Goal: Answer question/provide support

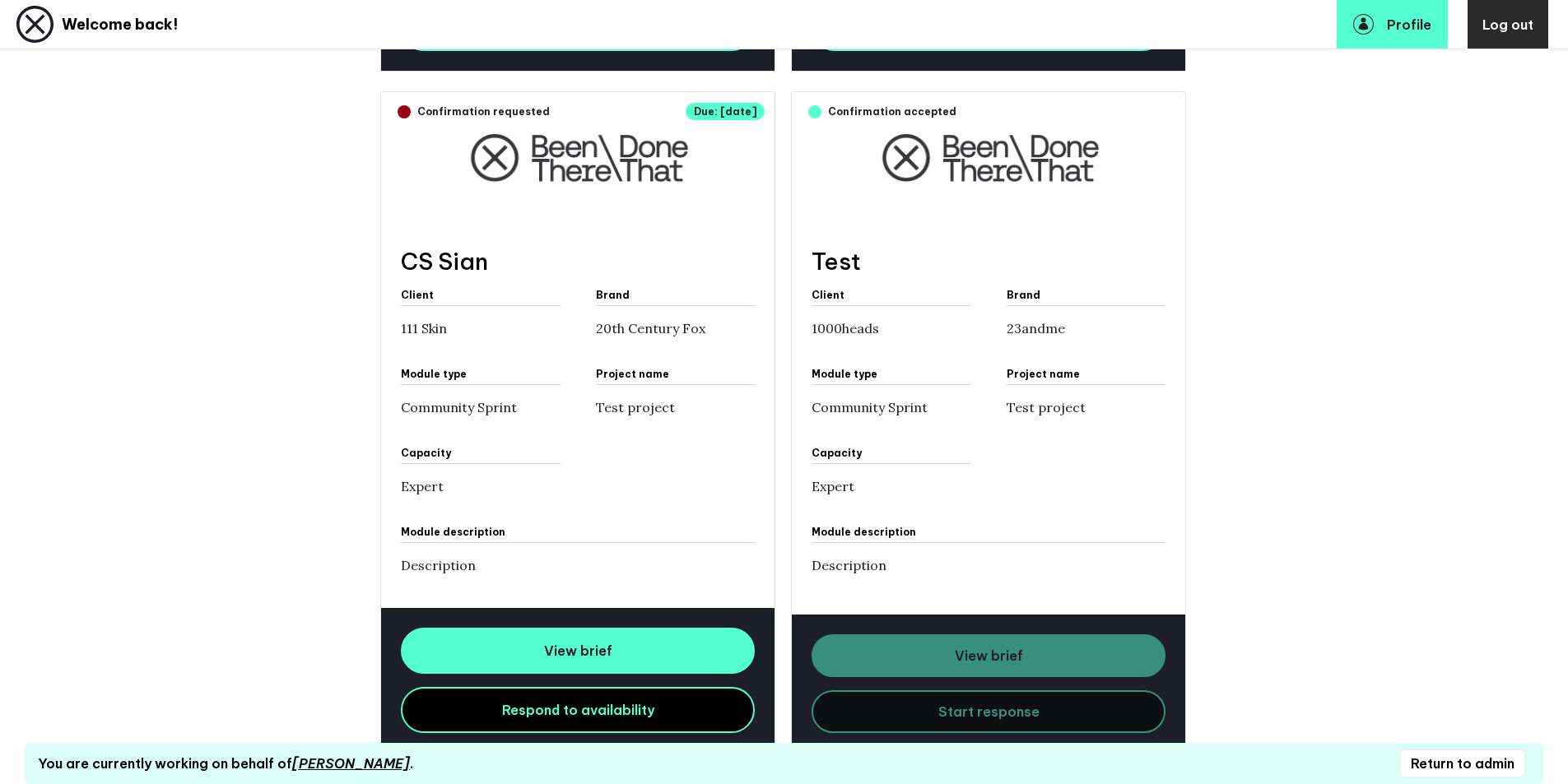
scroll to position [1120, 0]
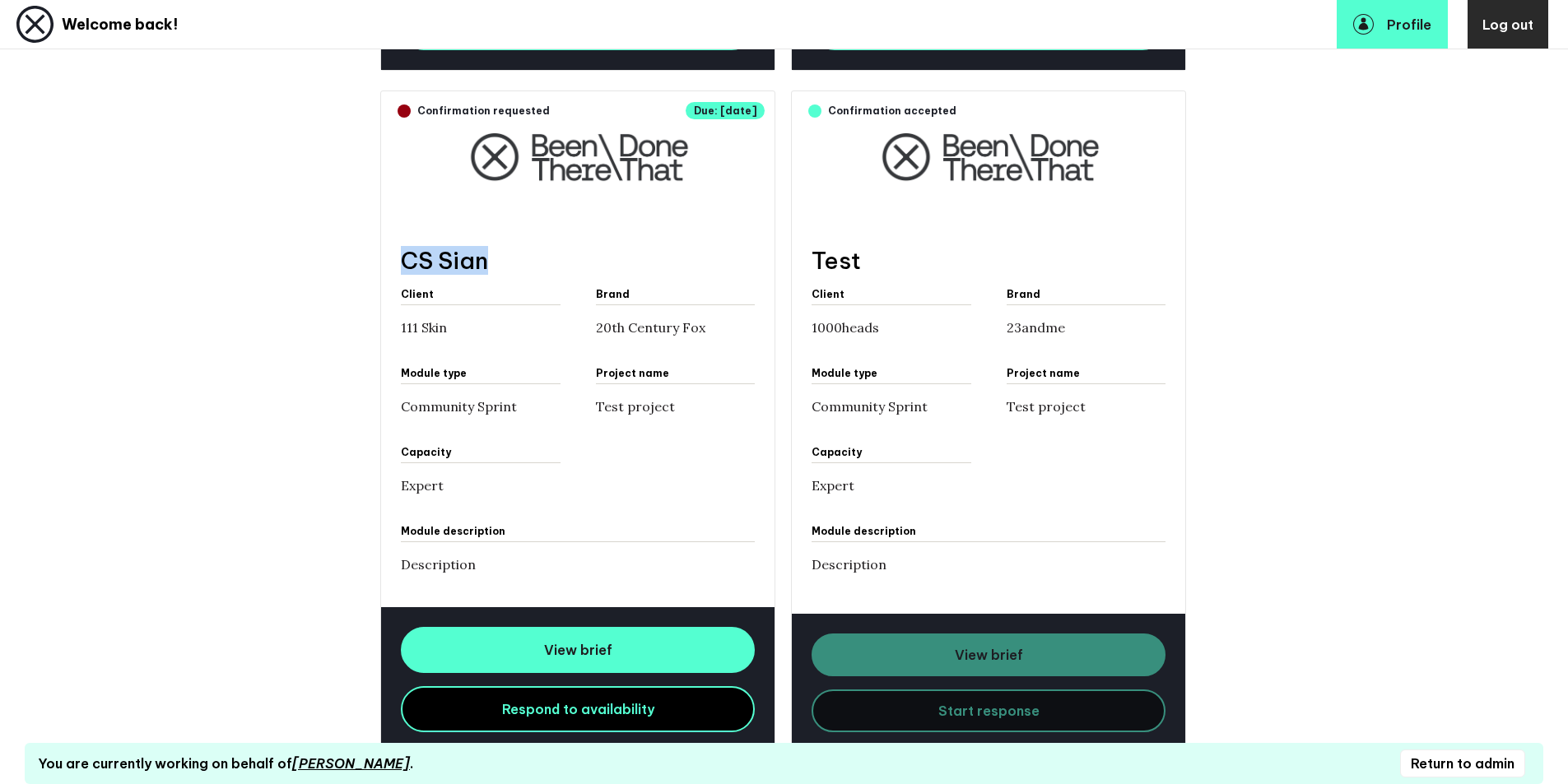
drag, startPoint x: 407, startPoint y: 268, endPoint x: 495, endPoint y: 258, distance: 88.6
click at [495, 258] on h3 "CS Sian" at bounding box center [578, 260] width 354 height 29
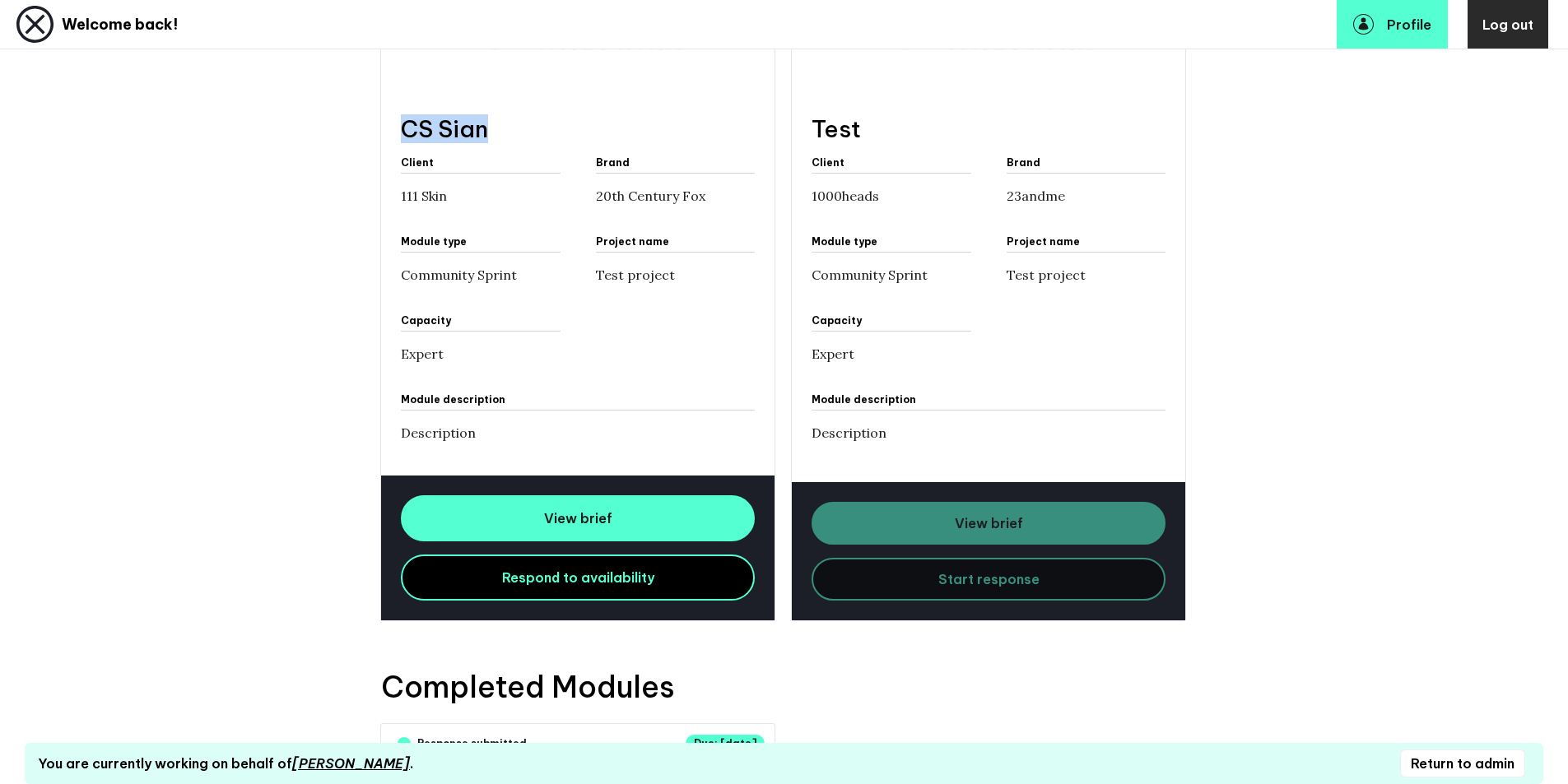
scroll to position [1368, 0]
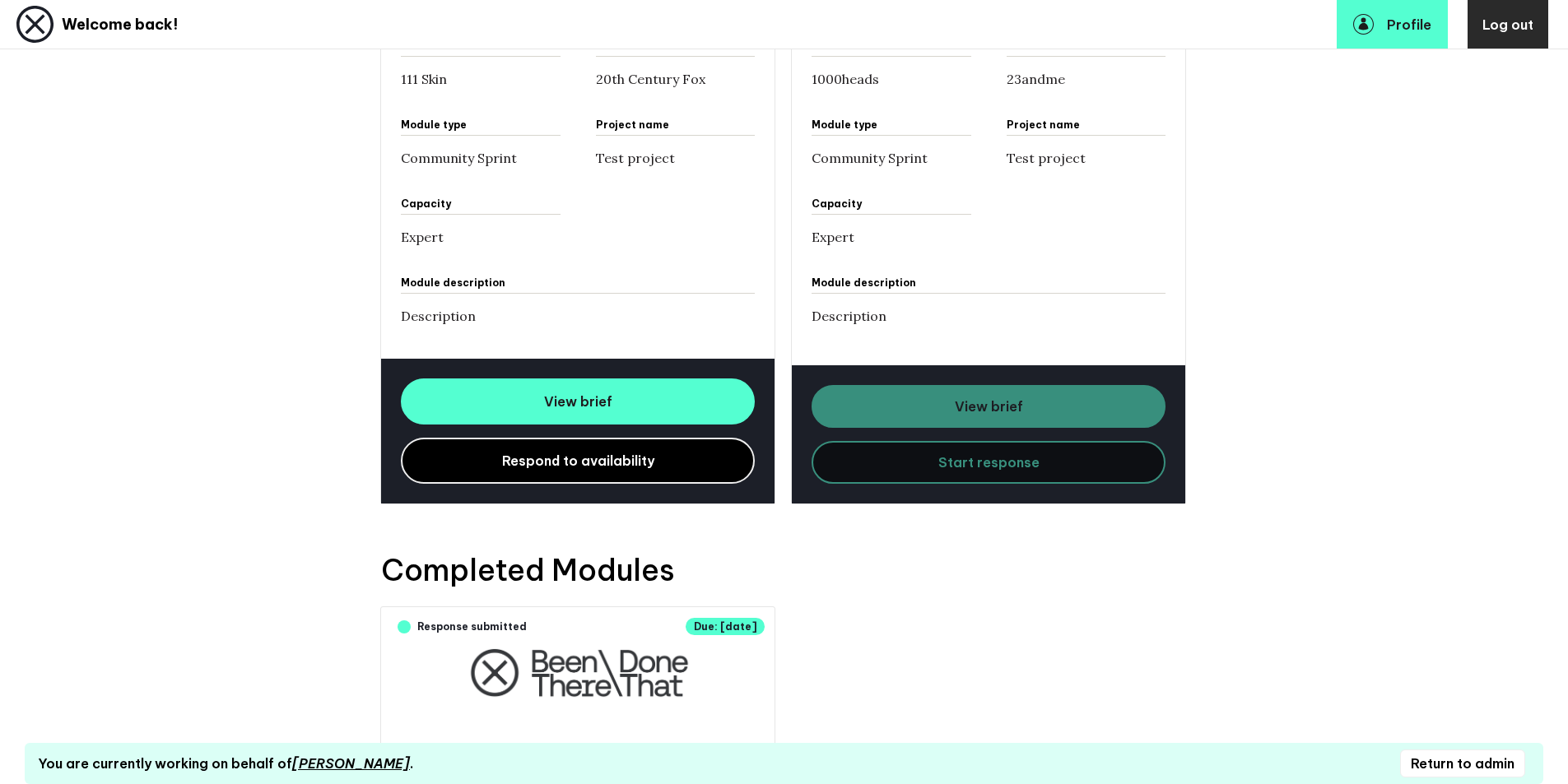
click at [485, 461] on link "Respond to availability" at bounding box center [578, 460] width 354 height 46
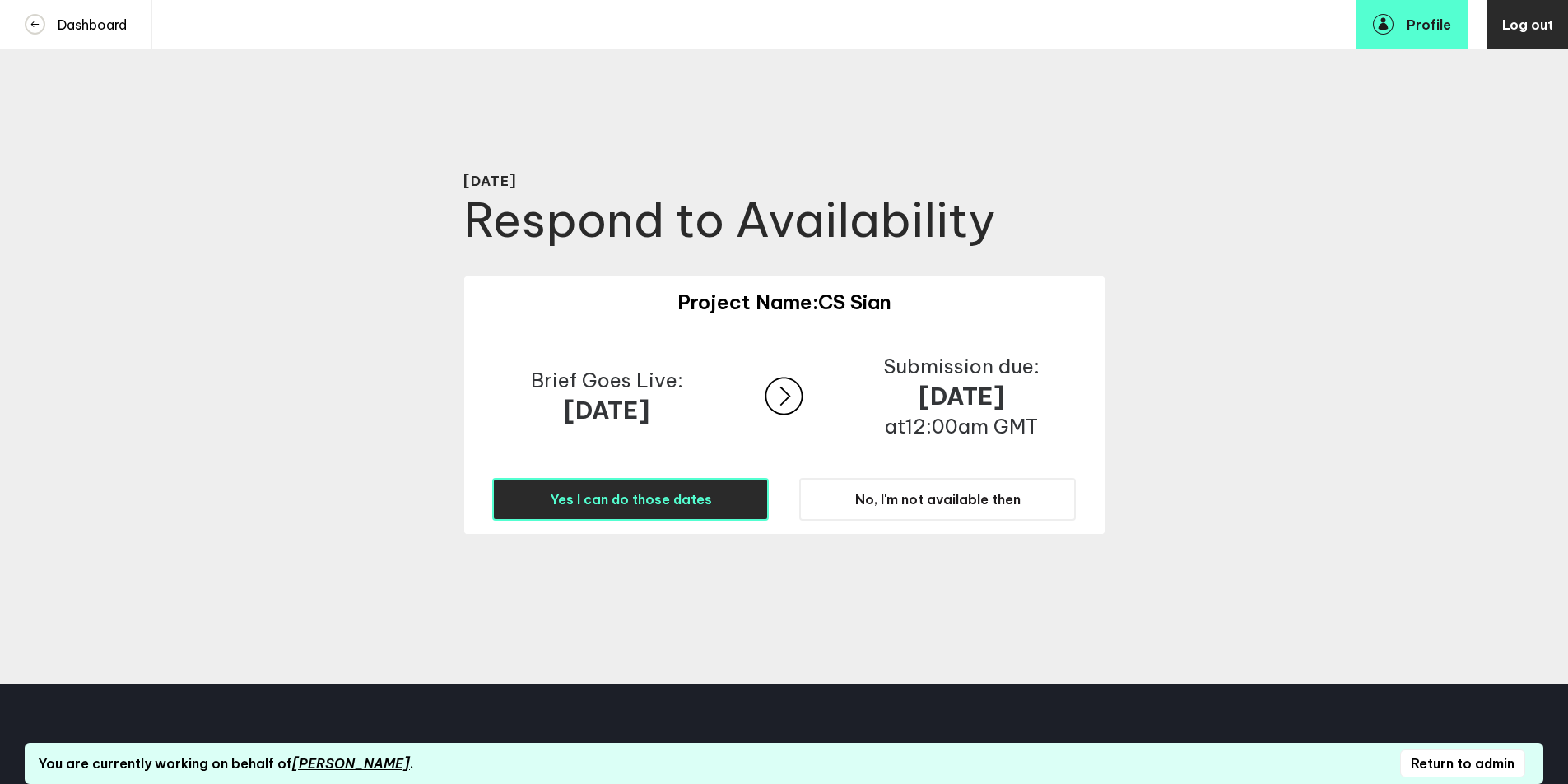
click at [633, 507] on span "Yes I can do those dates" at bounding box center [631, 499] width 162 height 16
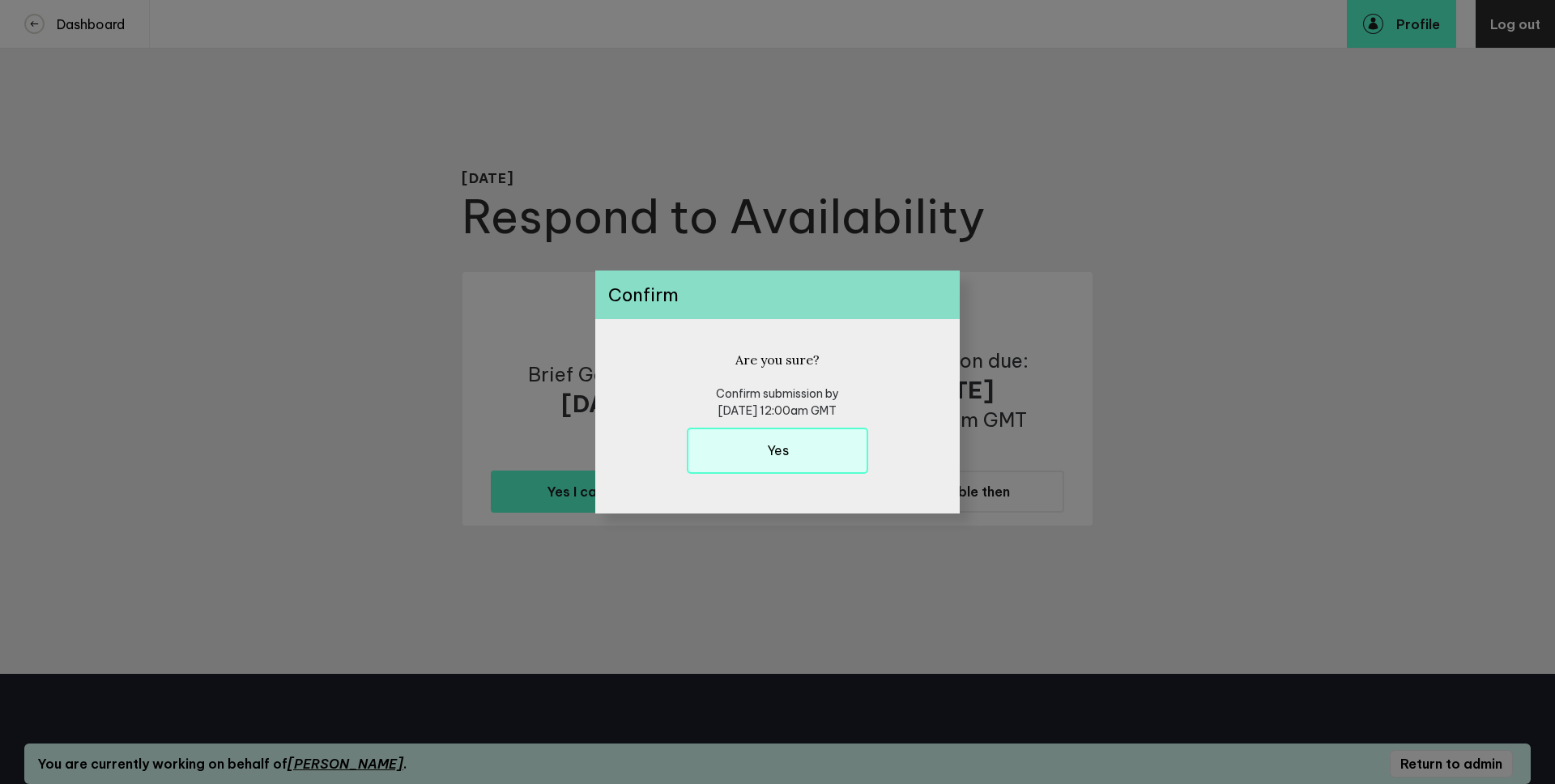
click at [783, 458] on h6 "Yes" at bounding box center [778, 450] width 22 height 19
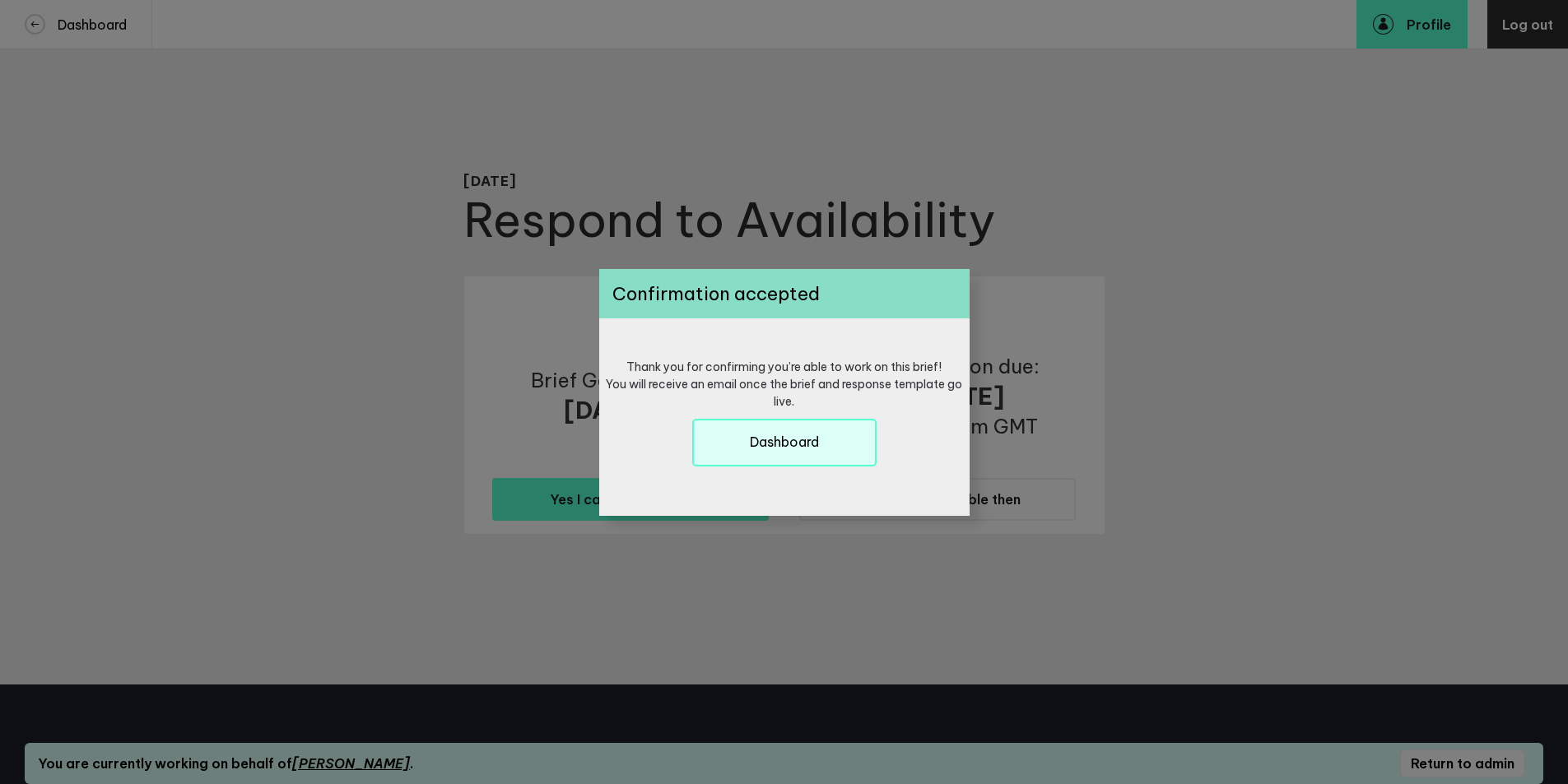
click at [789, 454] on button "Dashboard" at bounding box center [784, 442] width 184 height 47
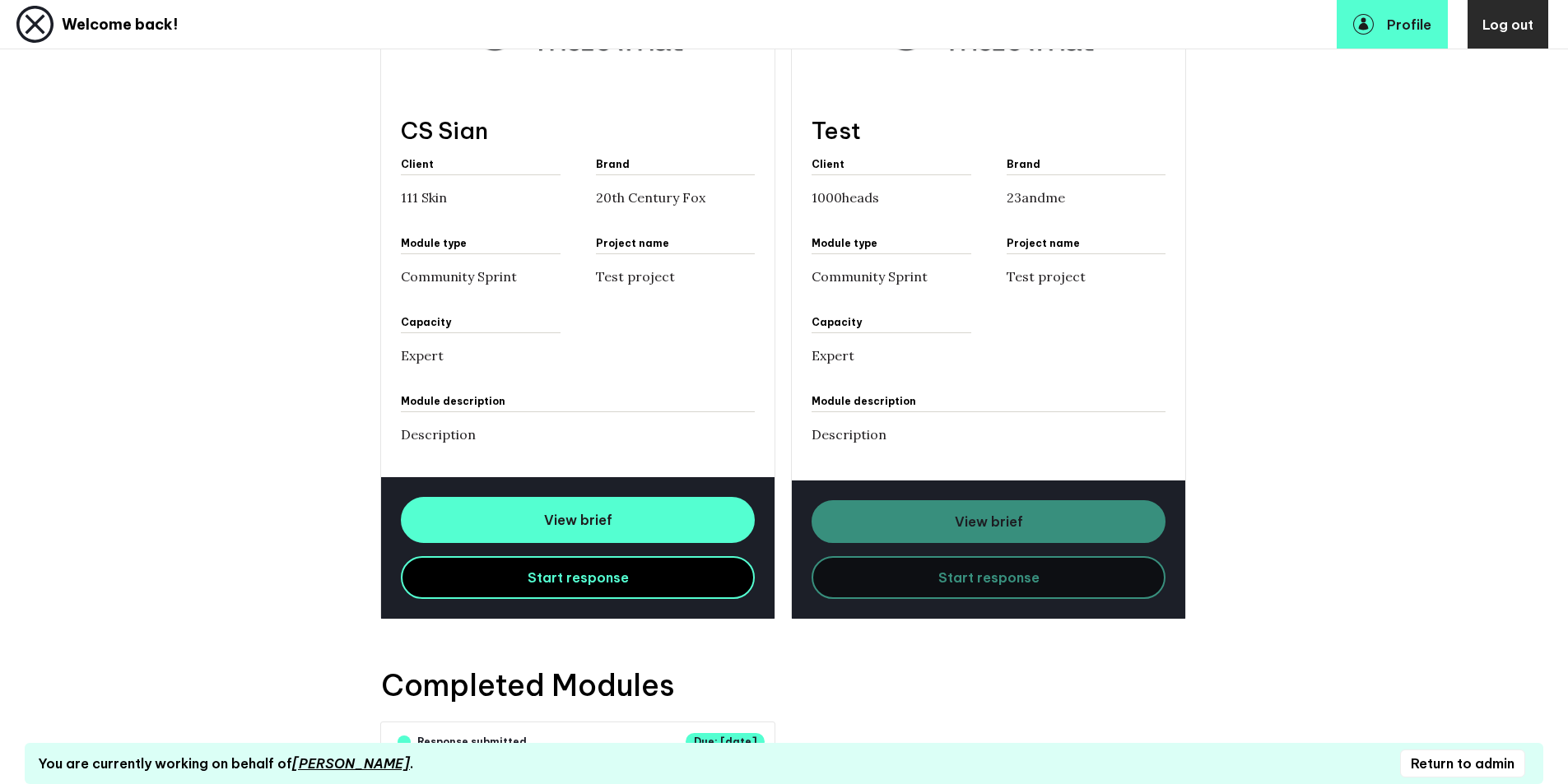
scroll to position [1322, 0]
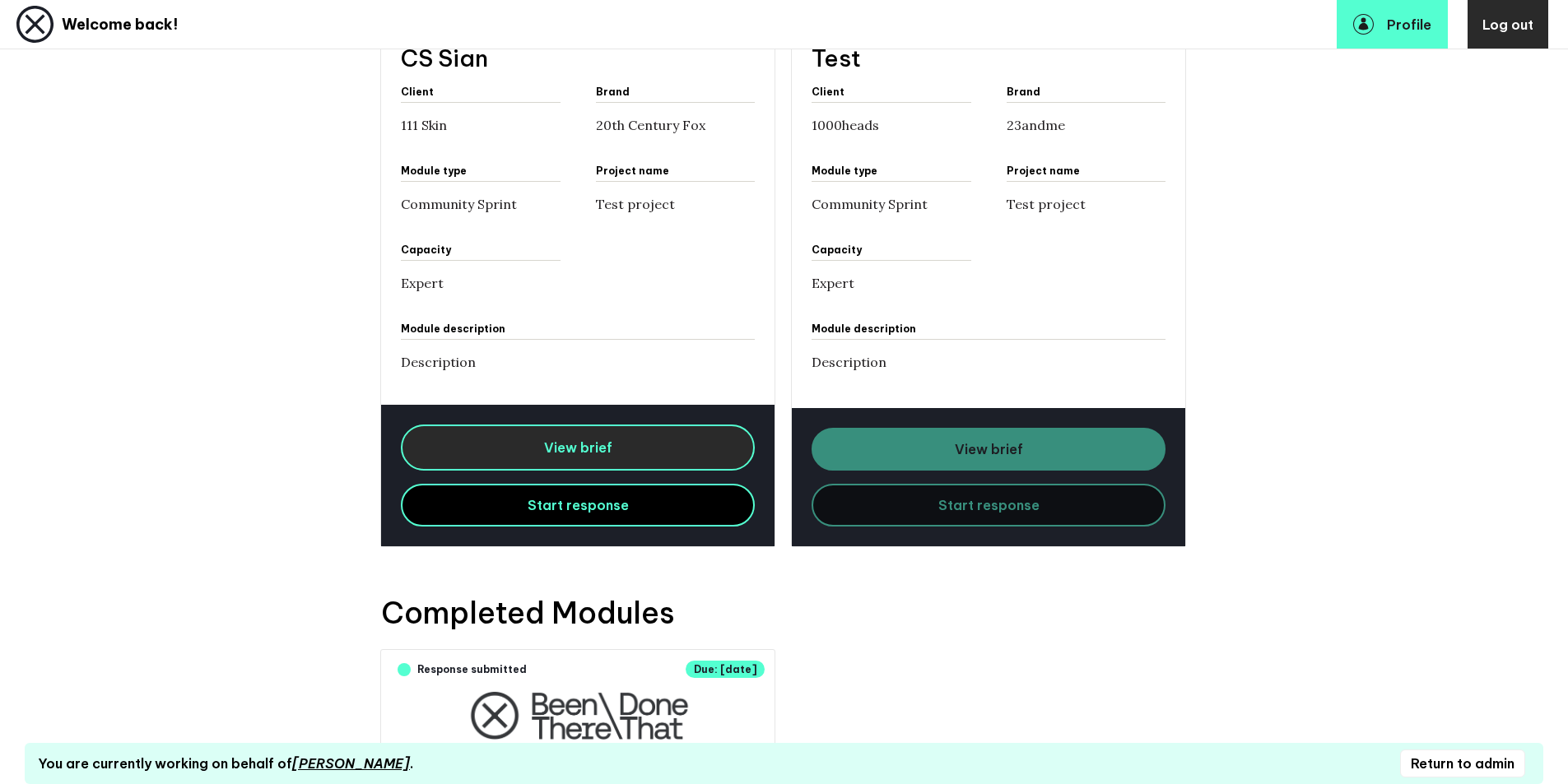
click at [553, 447] on span "View brief" at bounding box center [579, 447] width 68 height 16
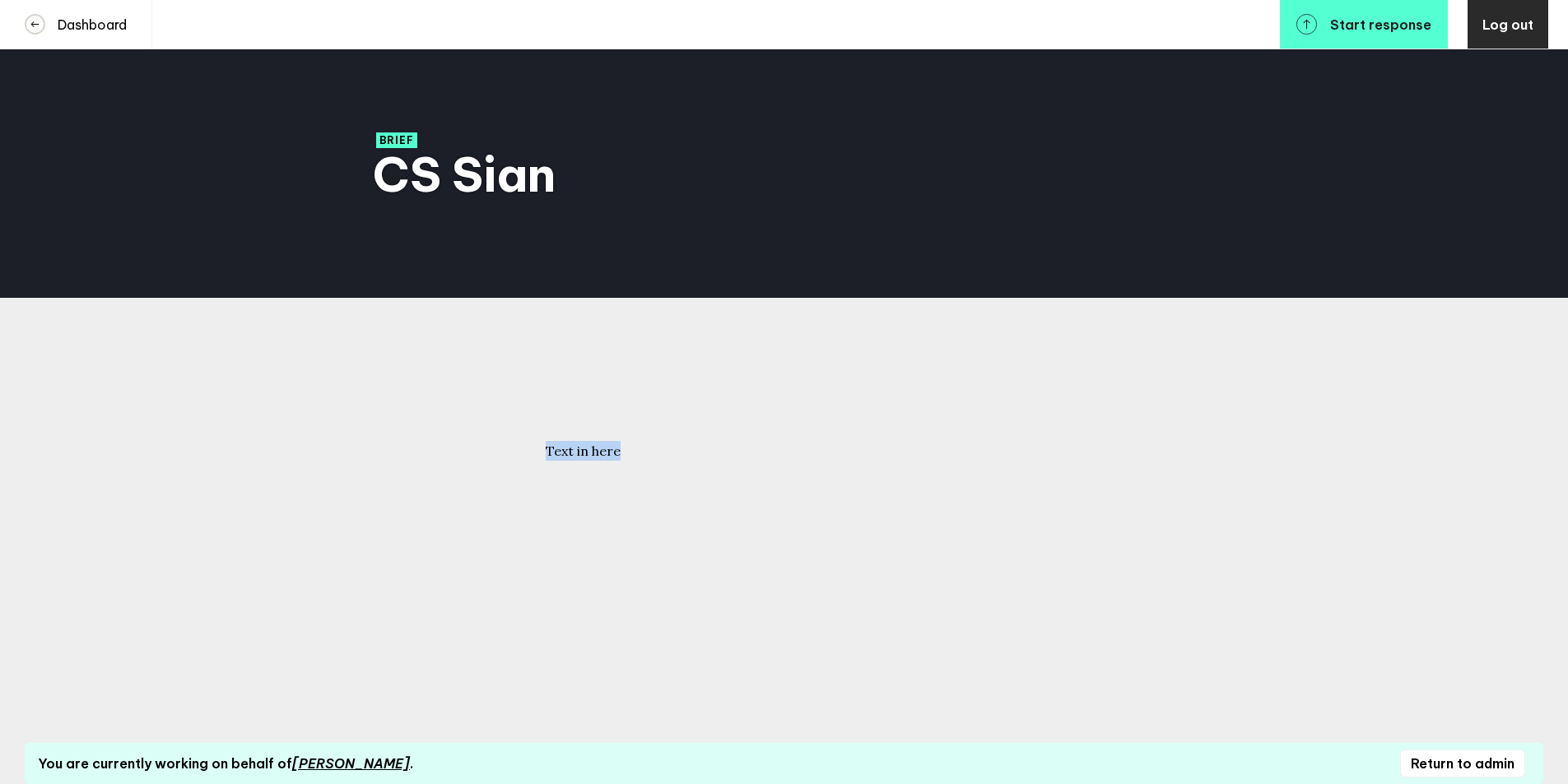
drag, startPoint x: 644, startPoint y: 452, endPoint x: 548, endPoint y: 449, distance: 96.0
click at [548, 449] on div "Text in here" at bounding box center [784, 400] width 988 height 204
click at [1356, 35] on button "Start response" at bounding box center [1364, 24] width 168 height 48
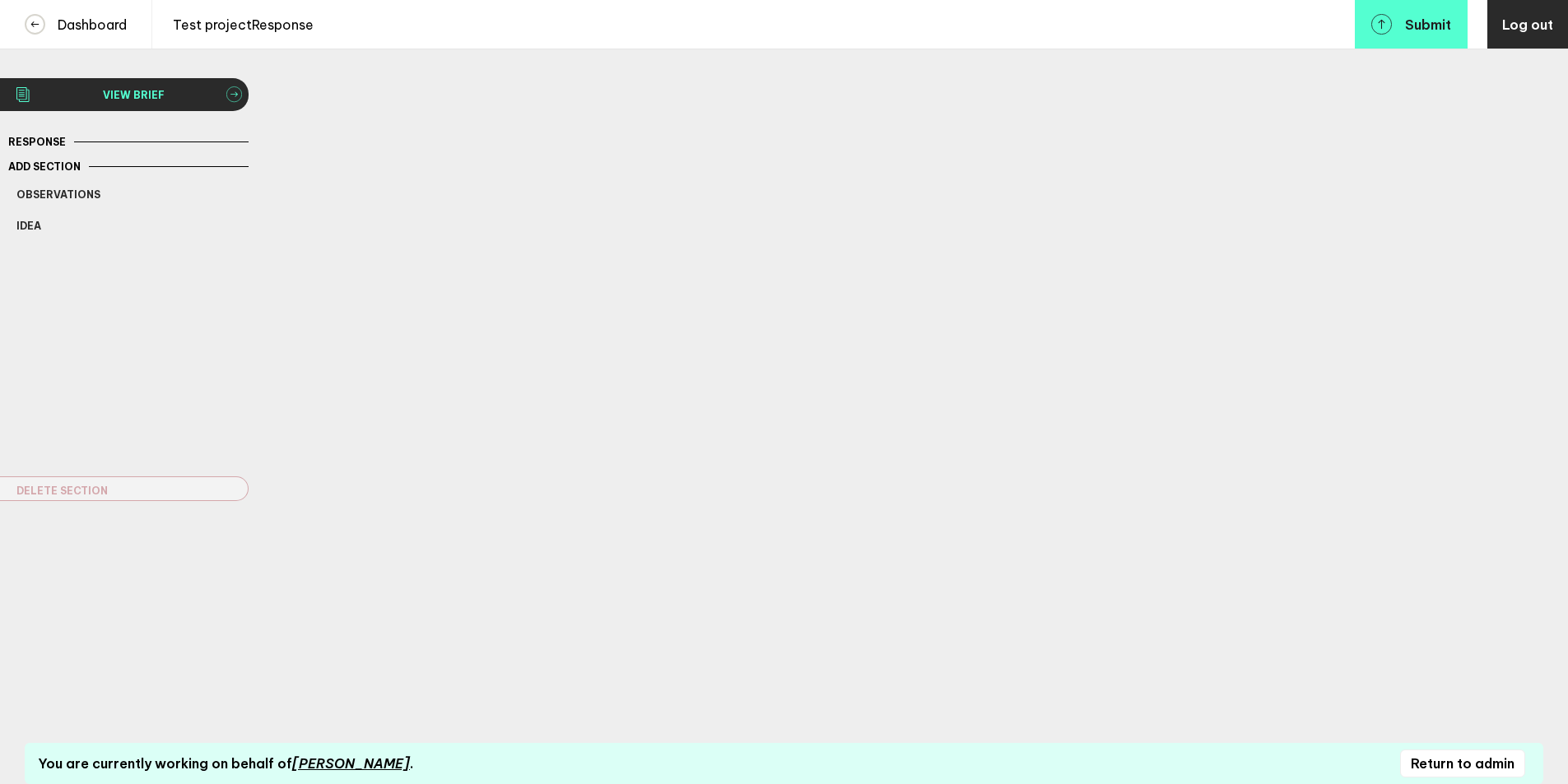
click at [181, 93] on span "View brief" at bounding box center [134, 95] width 184 height 13
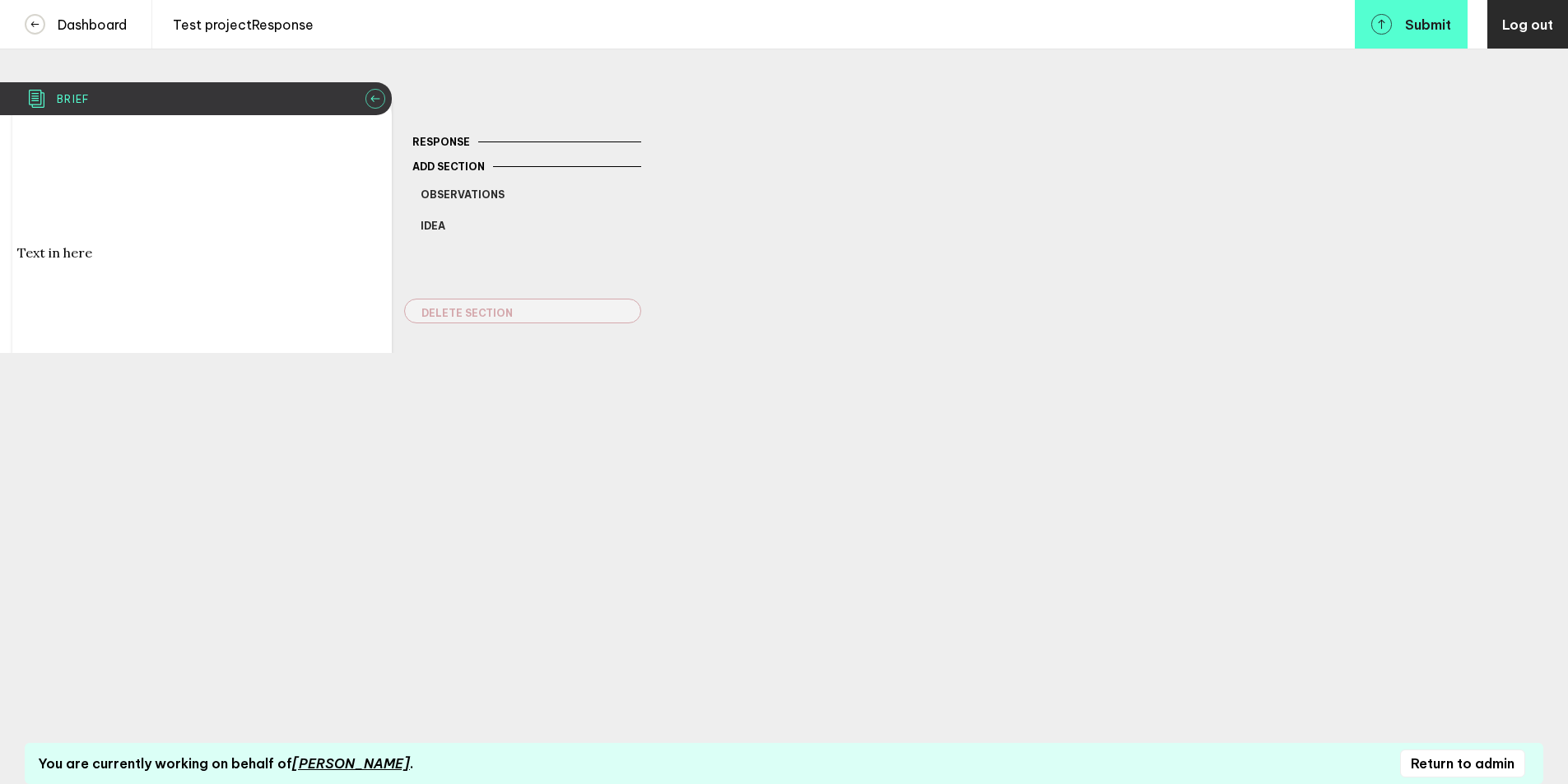
click at [368, 89] on icon at bounding box center [376, 99] width 20 height 20
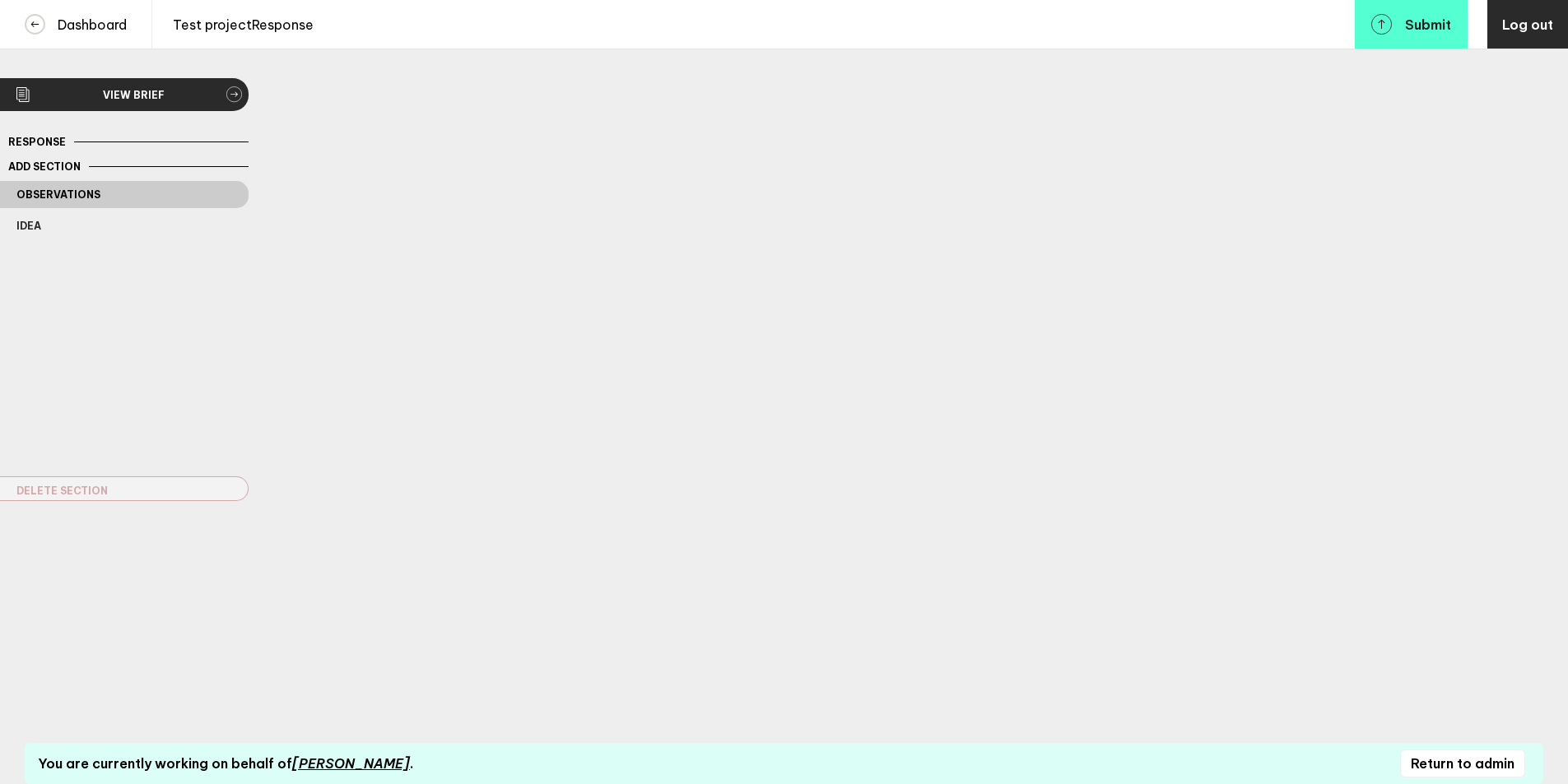
click at [74, 195] on button "Observations" at bounding box center [124, 195] width 249 height 27
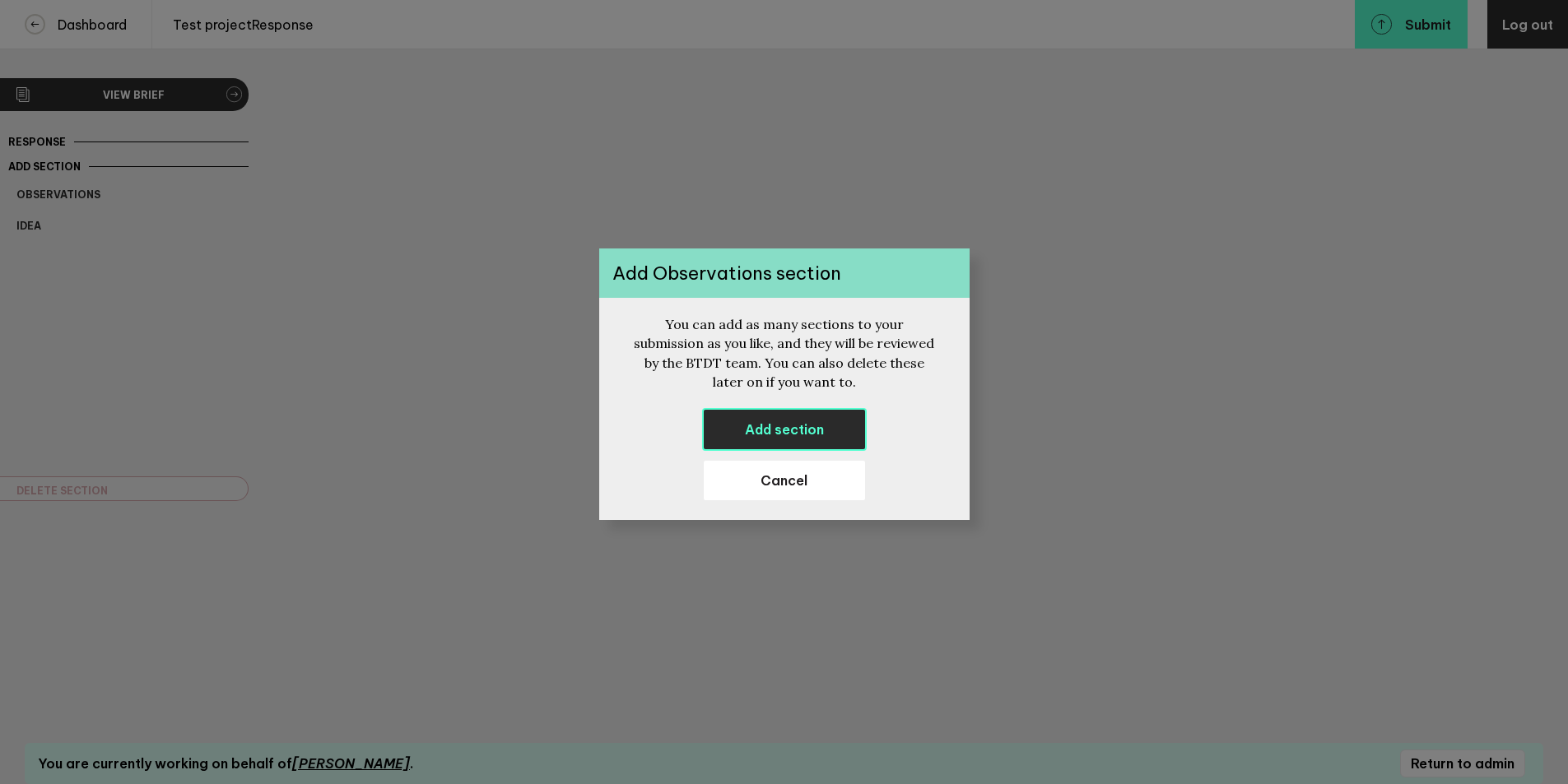
click at [731, 419] on button "Add section" at bounding box center [784, 429] width 164 height 43
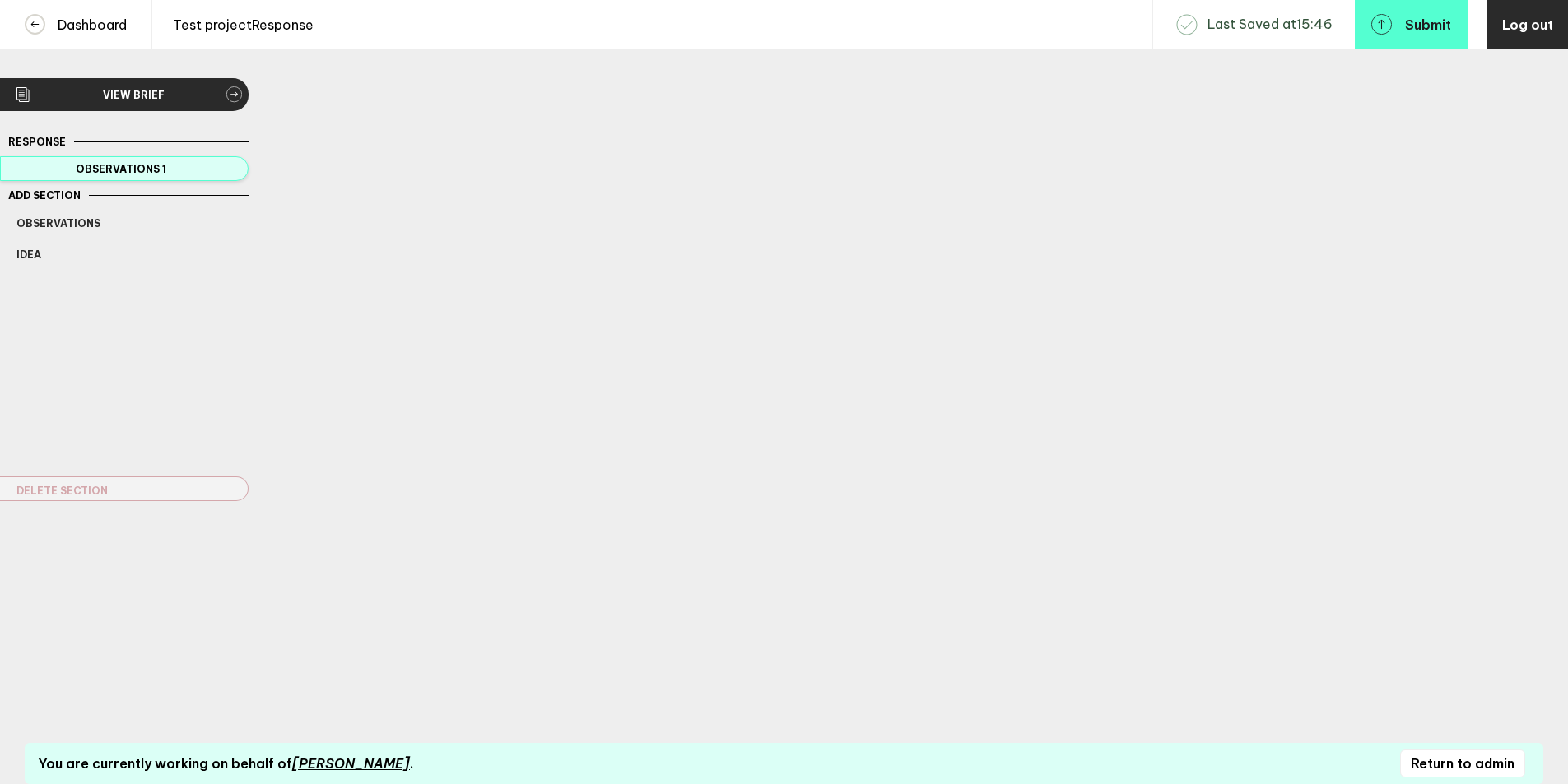
click at [204, 170] on span "Observations 1" at bounding box center [120, 169] width 208 height 13
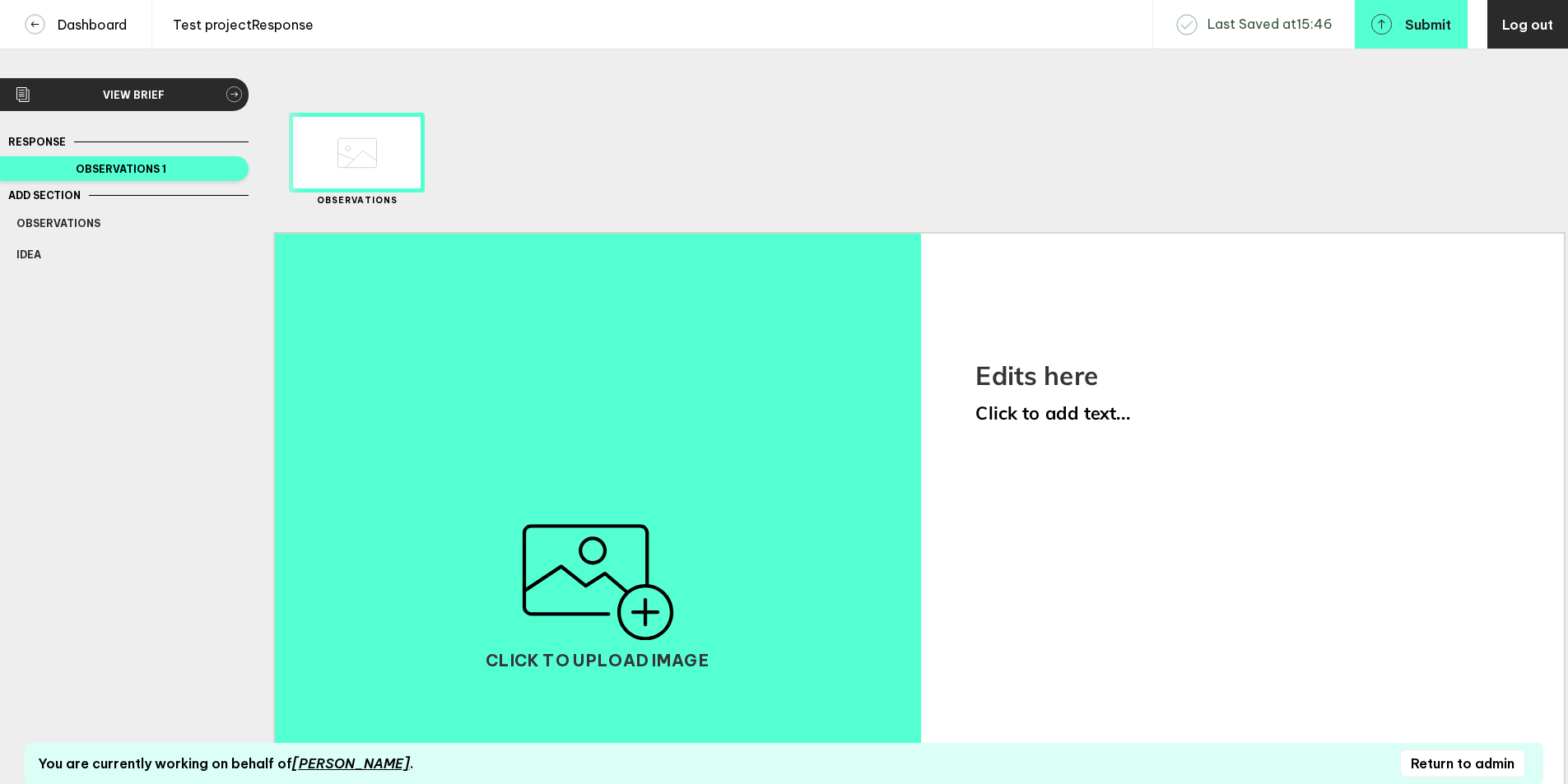
click at [1058, 387] on span "Edits here" at bounding box center [1037, 375] width 122 height 32
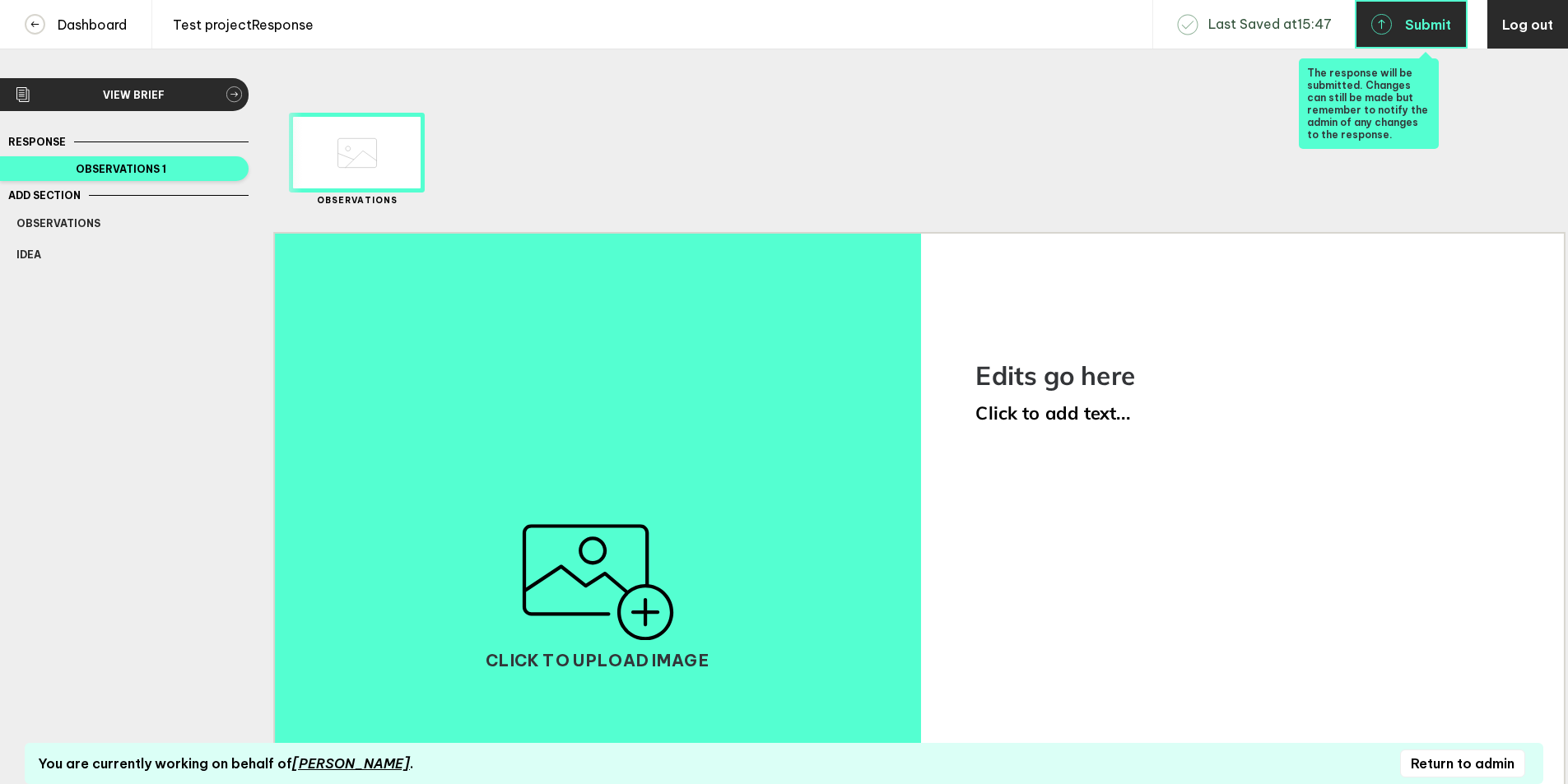
click at [1409, 26] on span "Submit" at bounding box center [1428, 24] width 46 height 13
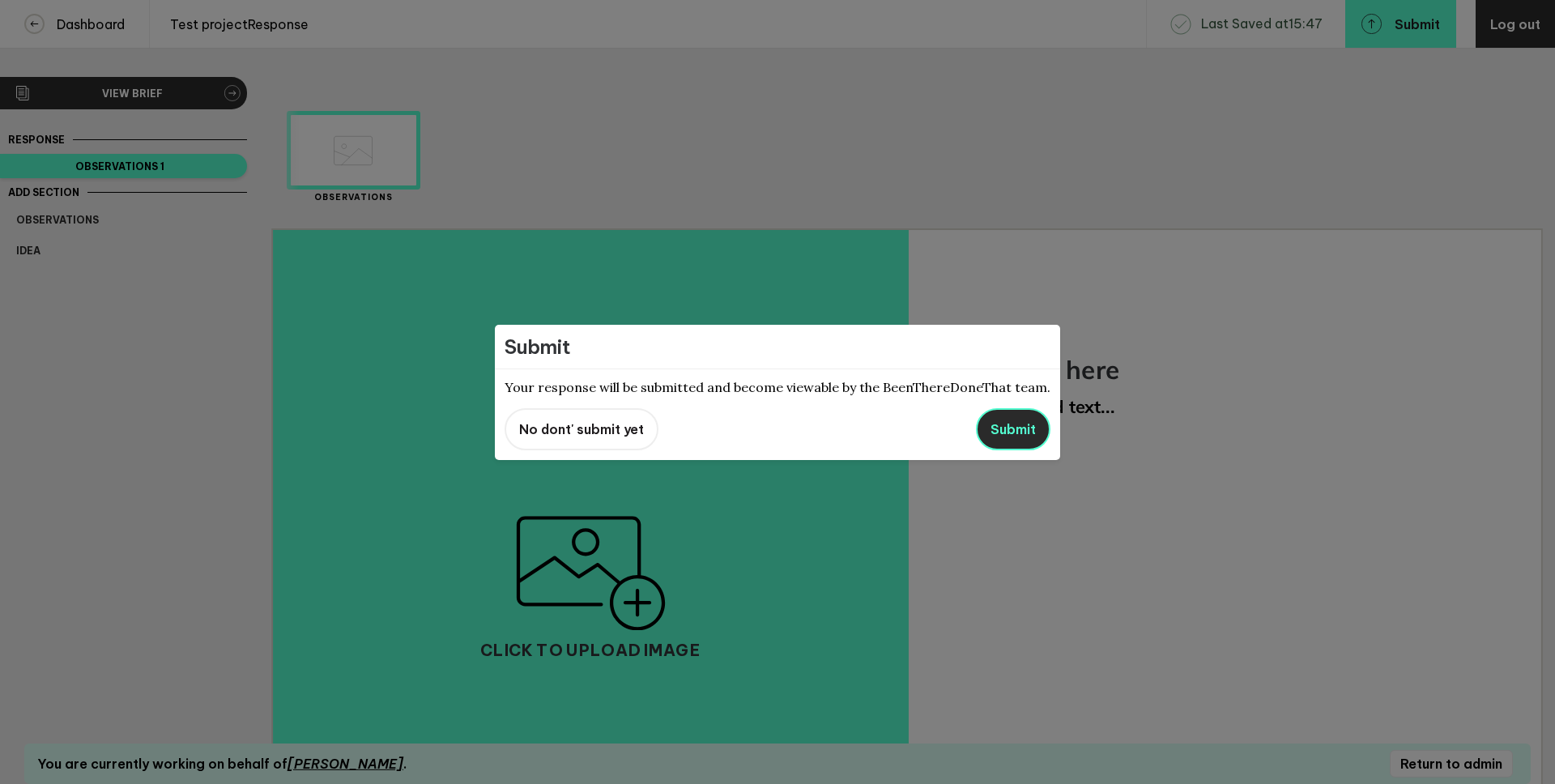
click at [1007, 430] on span "Submit" at bounding box center [1012, 429] width 45 height 16
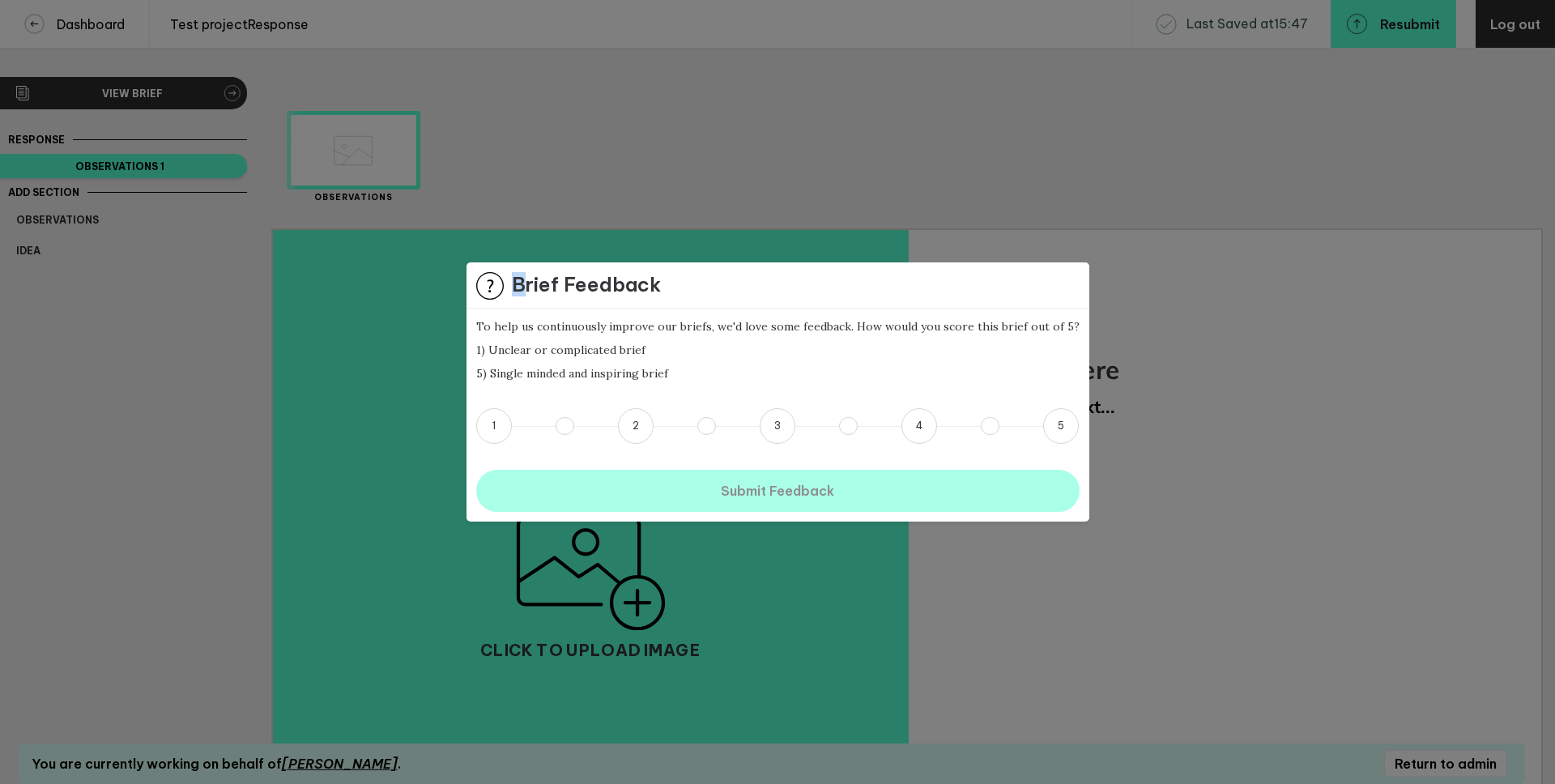
drag, startPoint x: 538, startPoint y: 286, endPoint x: 643, endPoint y: 269, distance: 106.4
click at [643, 269] on div "Question Brief Feedback" at bounding box center [778, 285] width 622 height 46
click at [848, 424] on button "3.5" at bounding box center [848, 426] width 18 height 18
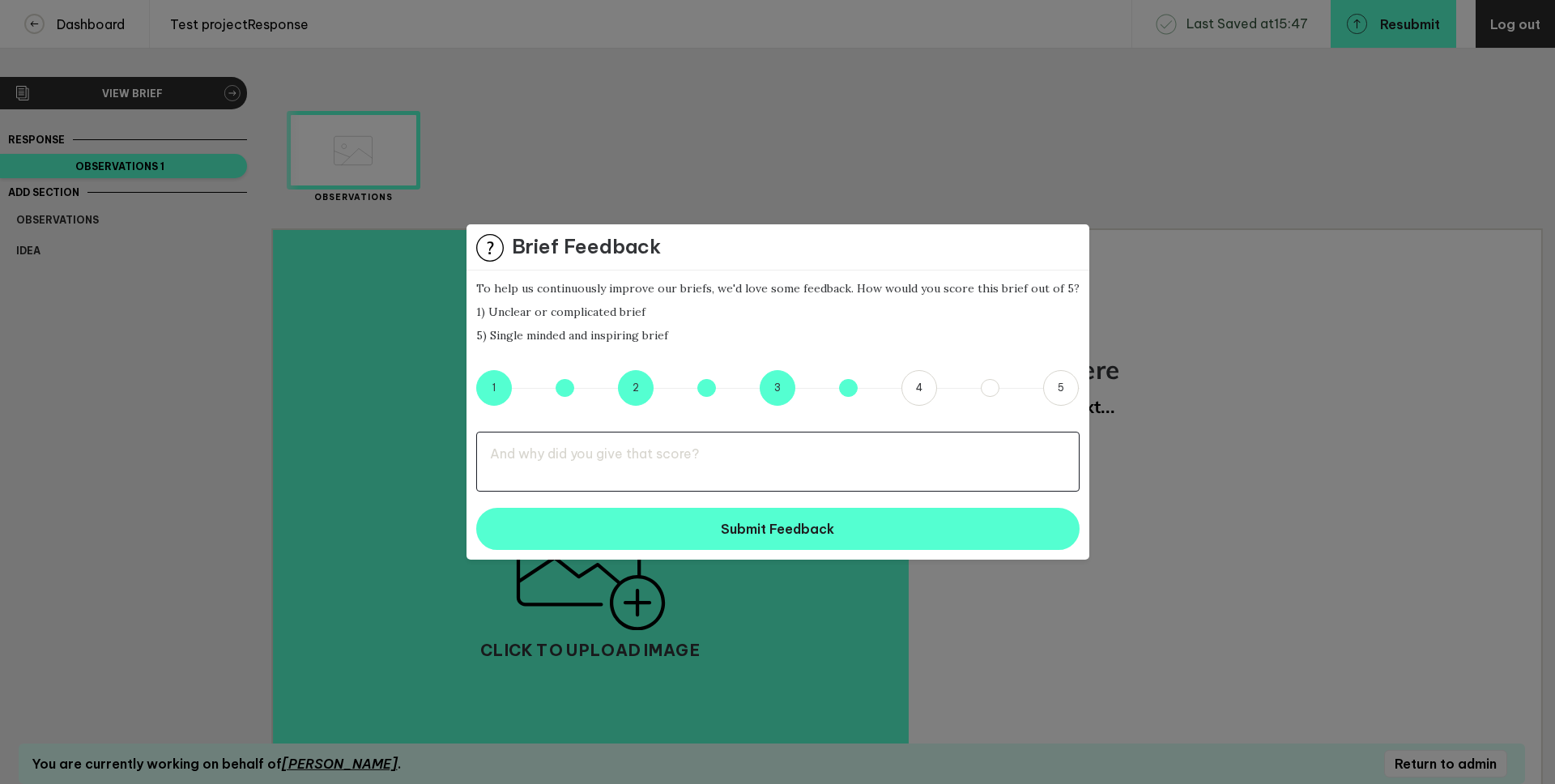
click at [618, 462] on textarea at bounding box center [778, 461] width 603 height 60
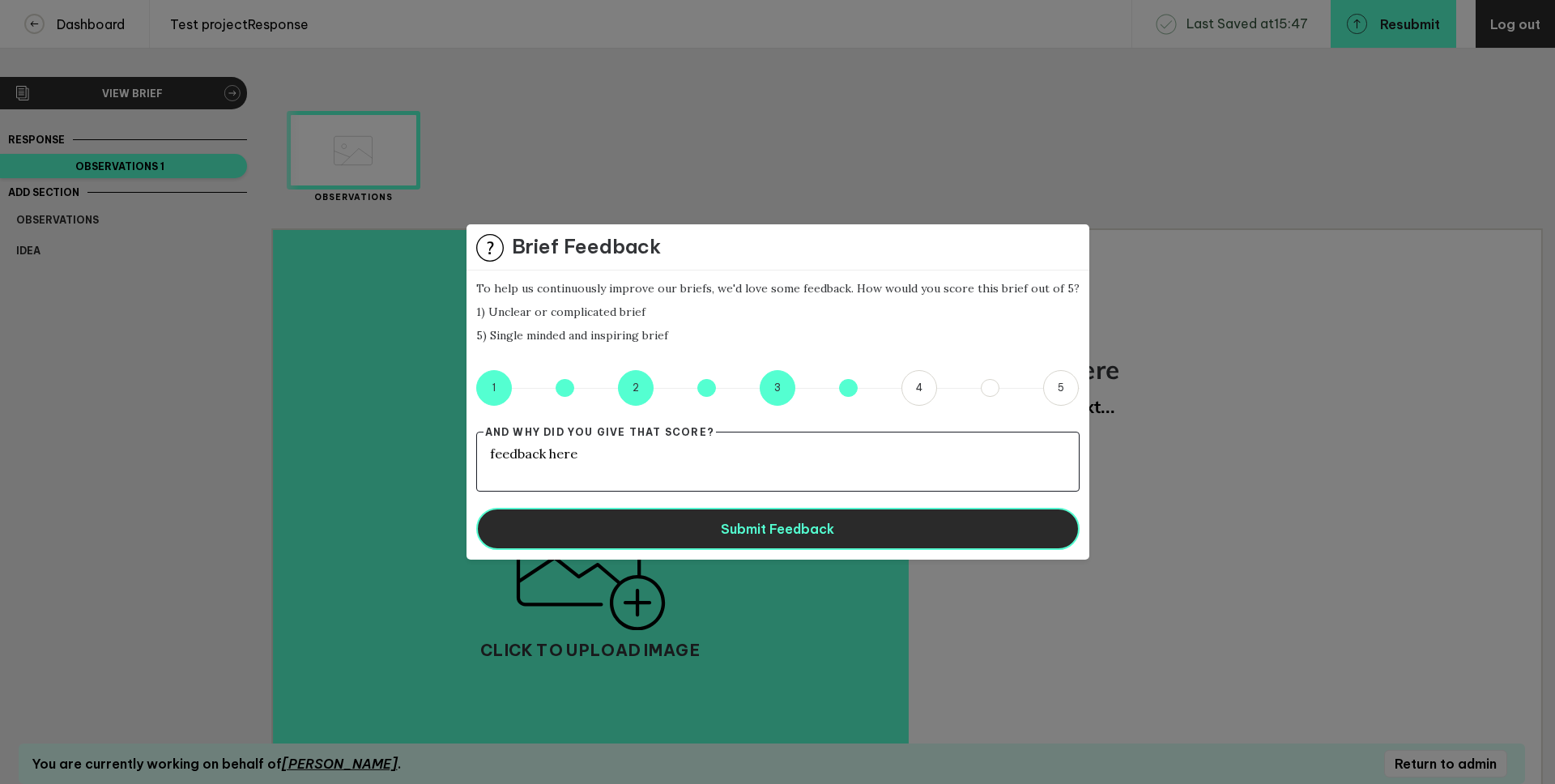
type textarea "feedback here"
click at [928, 544] on button "Submit Feedback" at bounding box center [778, 529] width 603 height 42
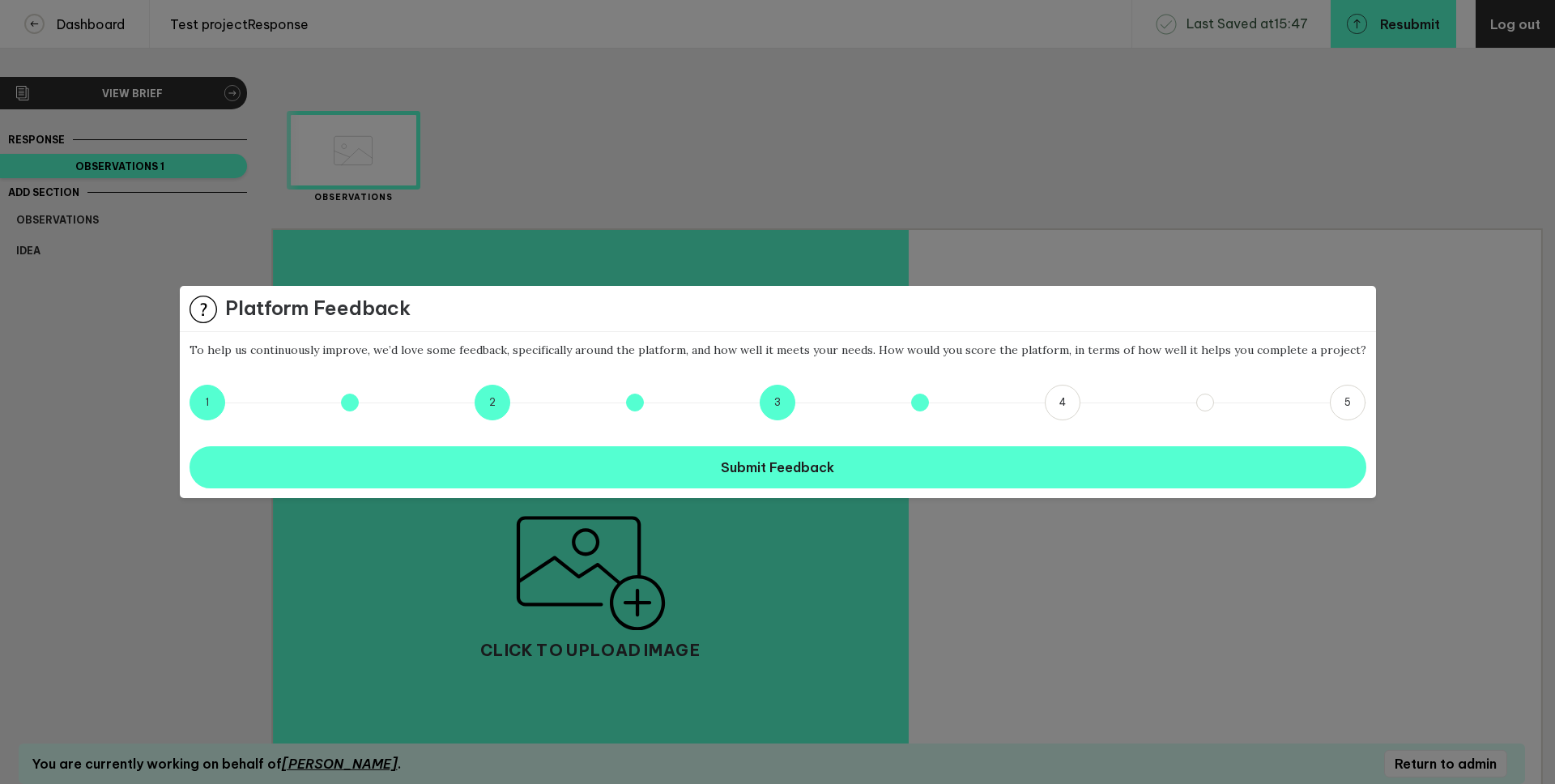
click at [917, 404] on button "3.5" at bounding box center [920, 402] width 18 height 18
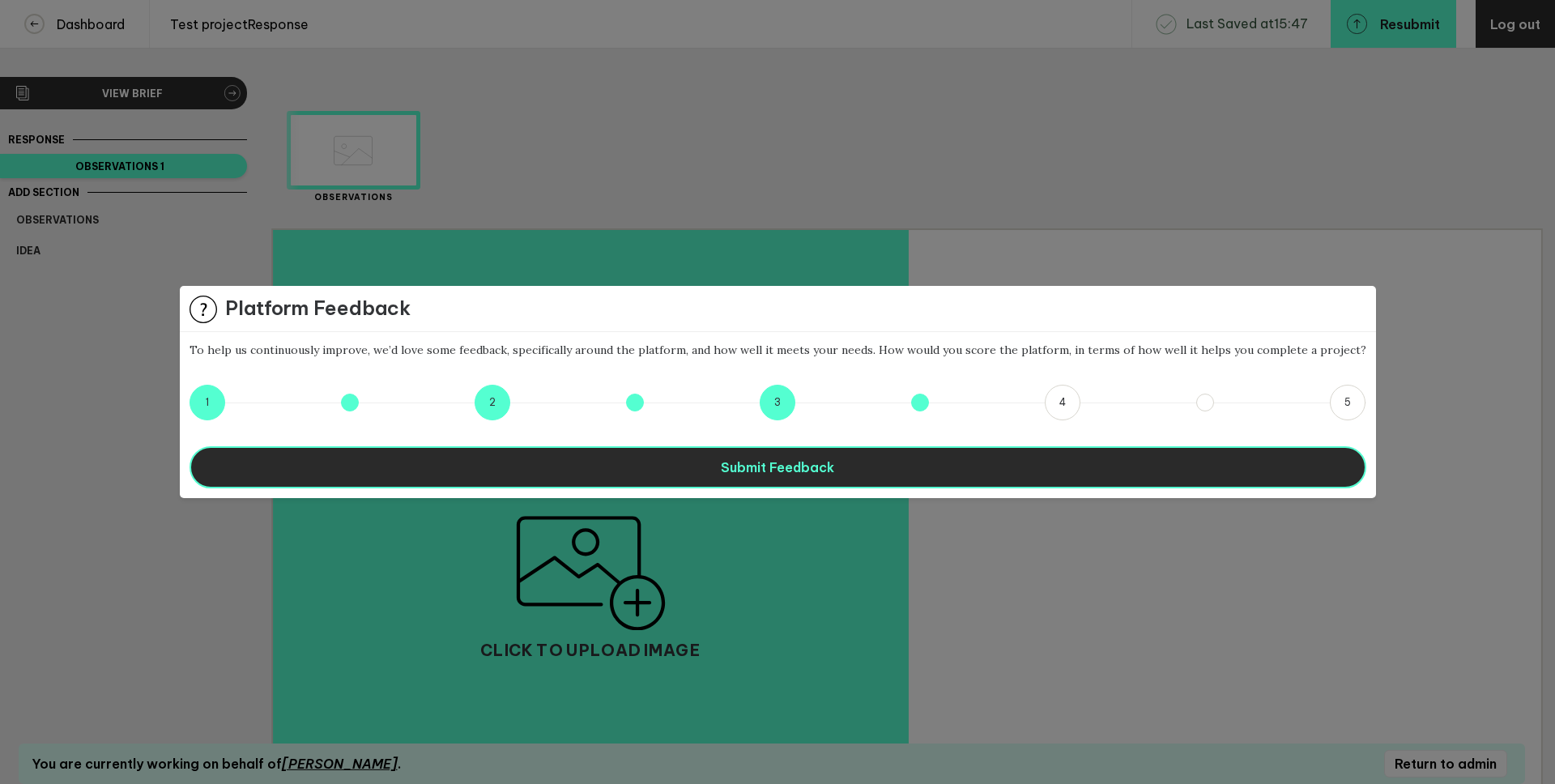
click at [832, 468] on span "Submit Feedback" at bounding box center [777, 467] width 113 height 16
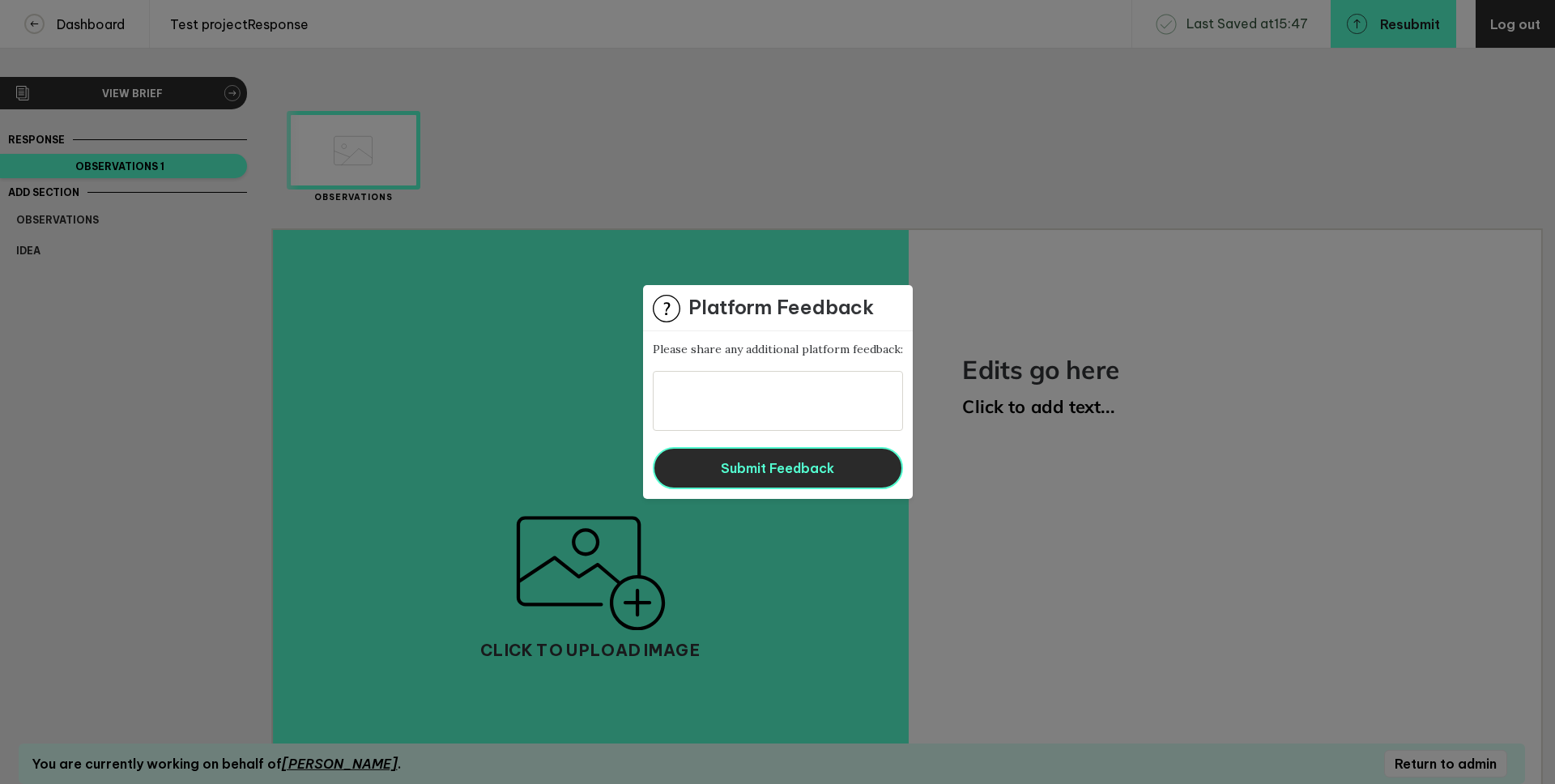
click at [752, 468] on span "Submit Feedback" at bounding box center [777, 468] width 113 height 16
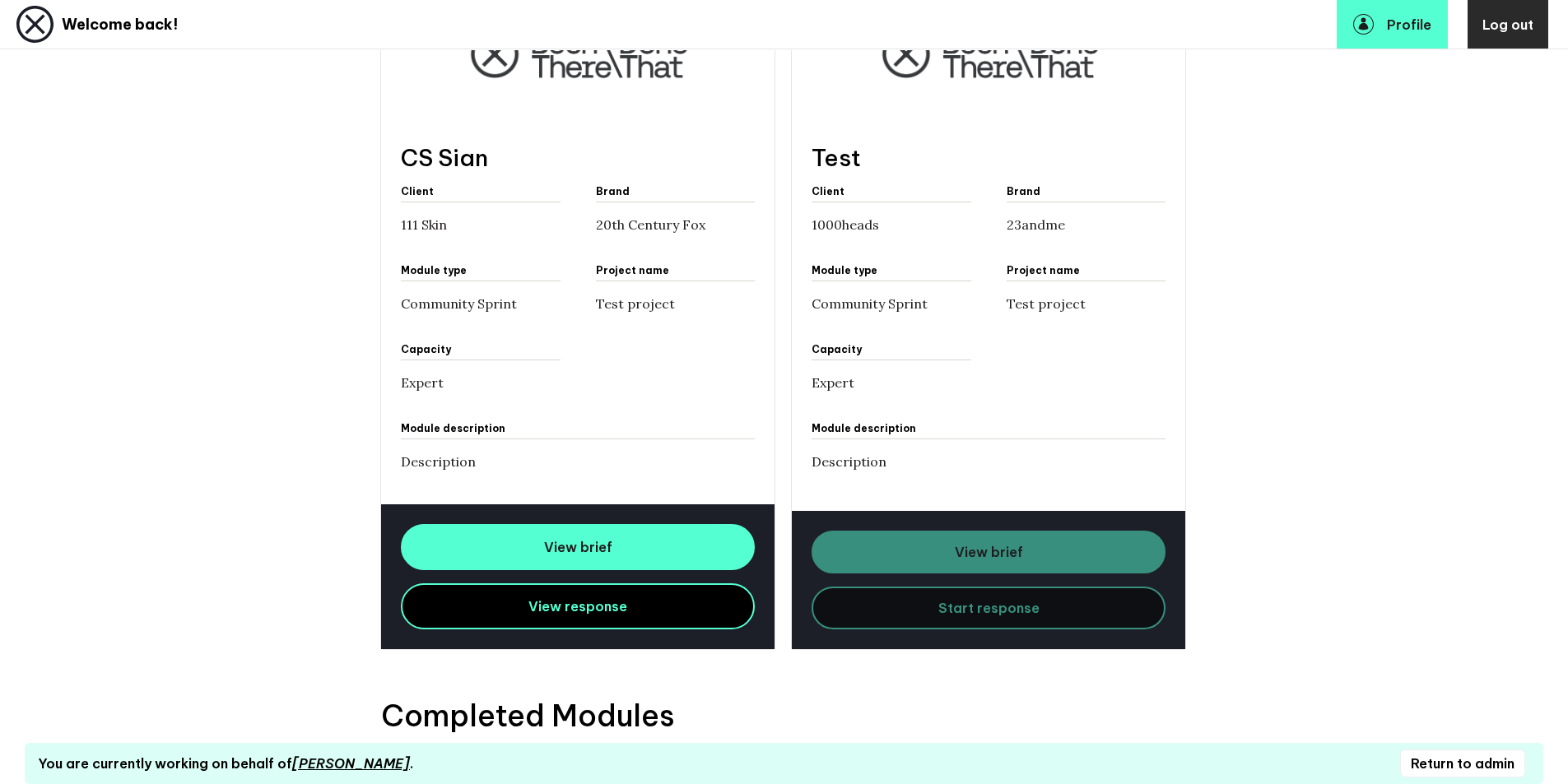
scroll to position [1223, 0]
click at [1467, 764] on button "Return to admin" at bounding box center [1462, 763] width 125 height 28
